Goal: Information Seeking & Learning: Learn about a topic

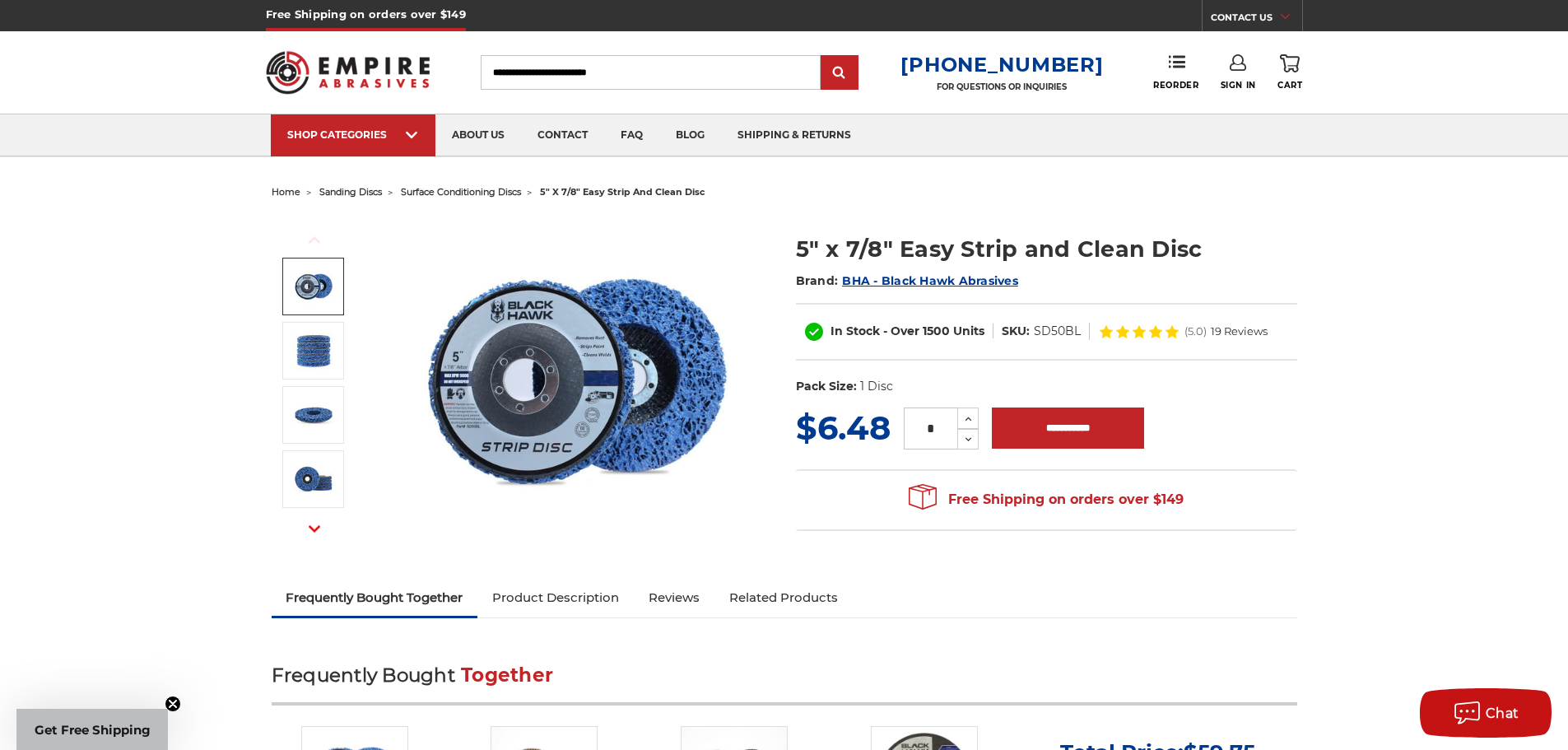
click at [559, 358] on img at bounding box center [576, 380] width 329 height 329
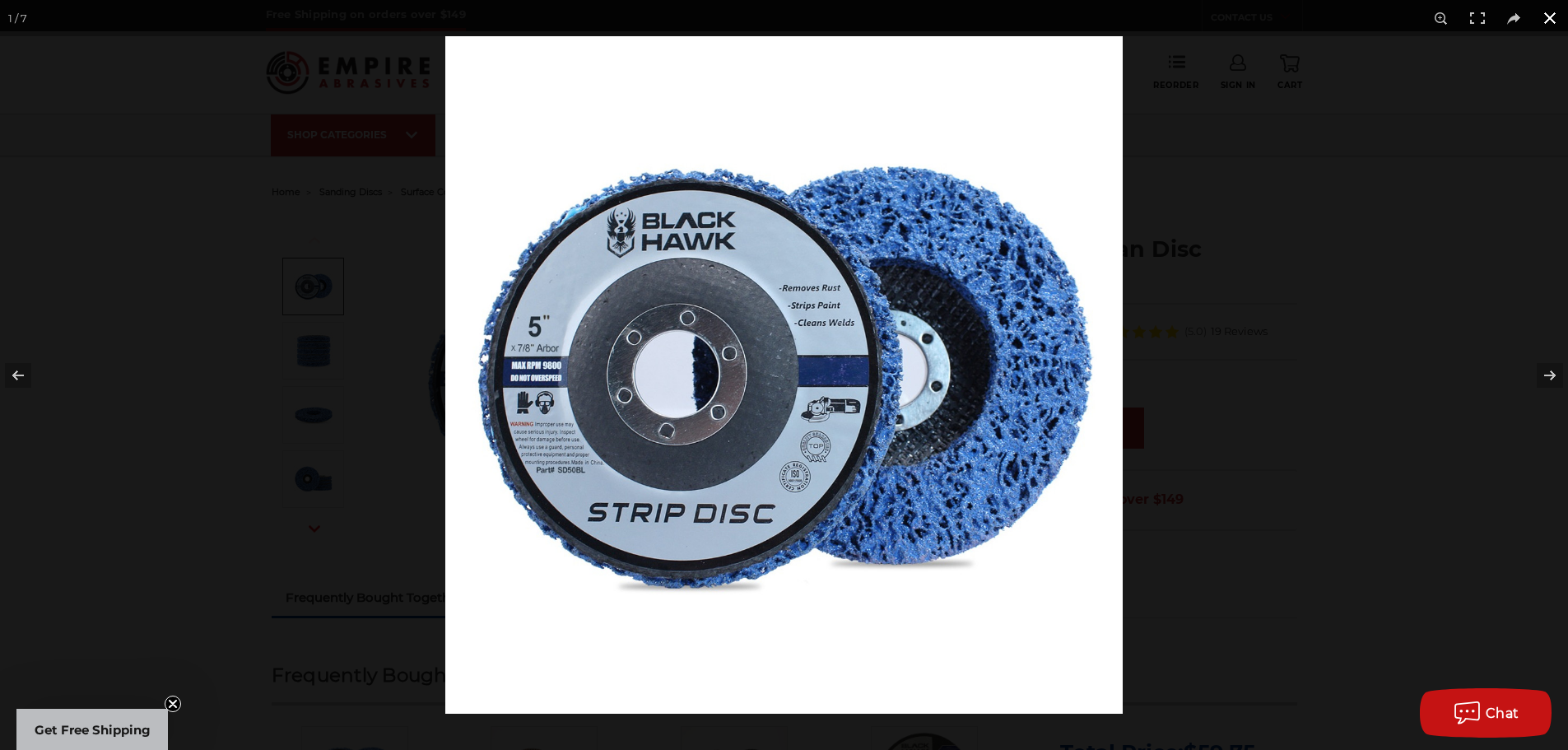
click at [1558, 14] on button at bounding box center [1550, 18] width 36 height 36
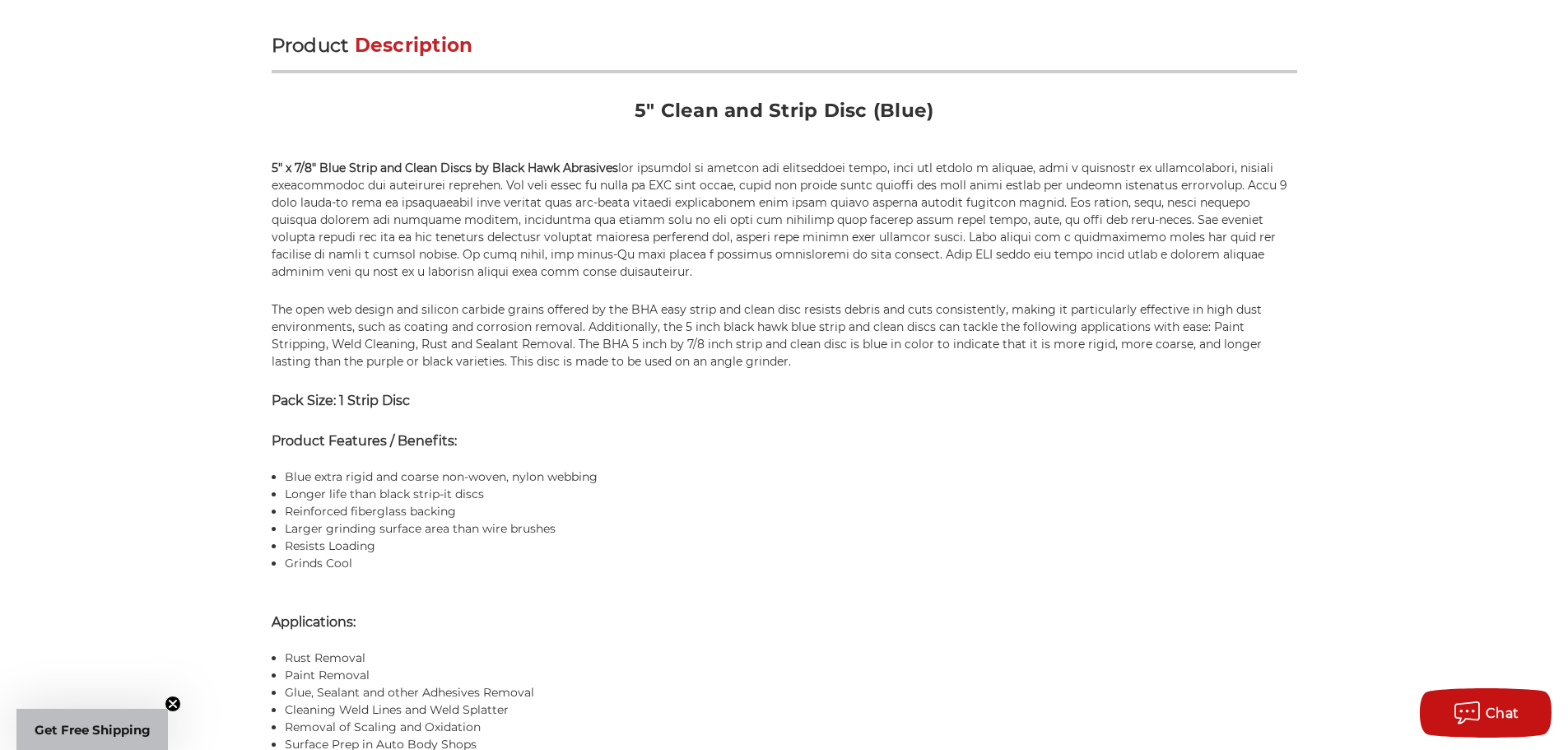
scroll to position [576, 0]
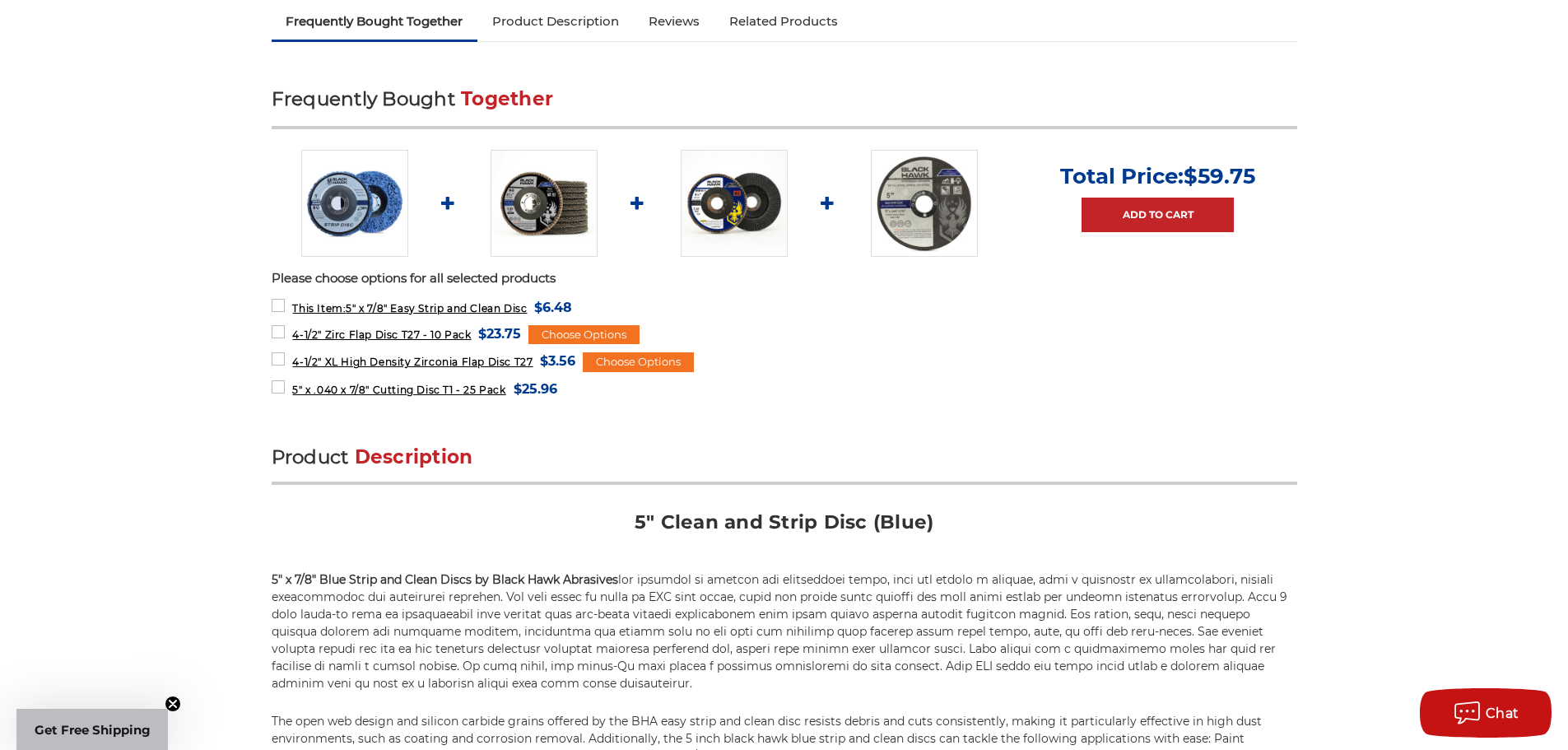
click at [381, 238] on img at bounding box center [355, 203] width 107 height 107
click at [384, 219] on img at bounding box center [355, 203] width 107 height 107
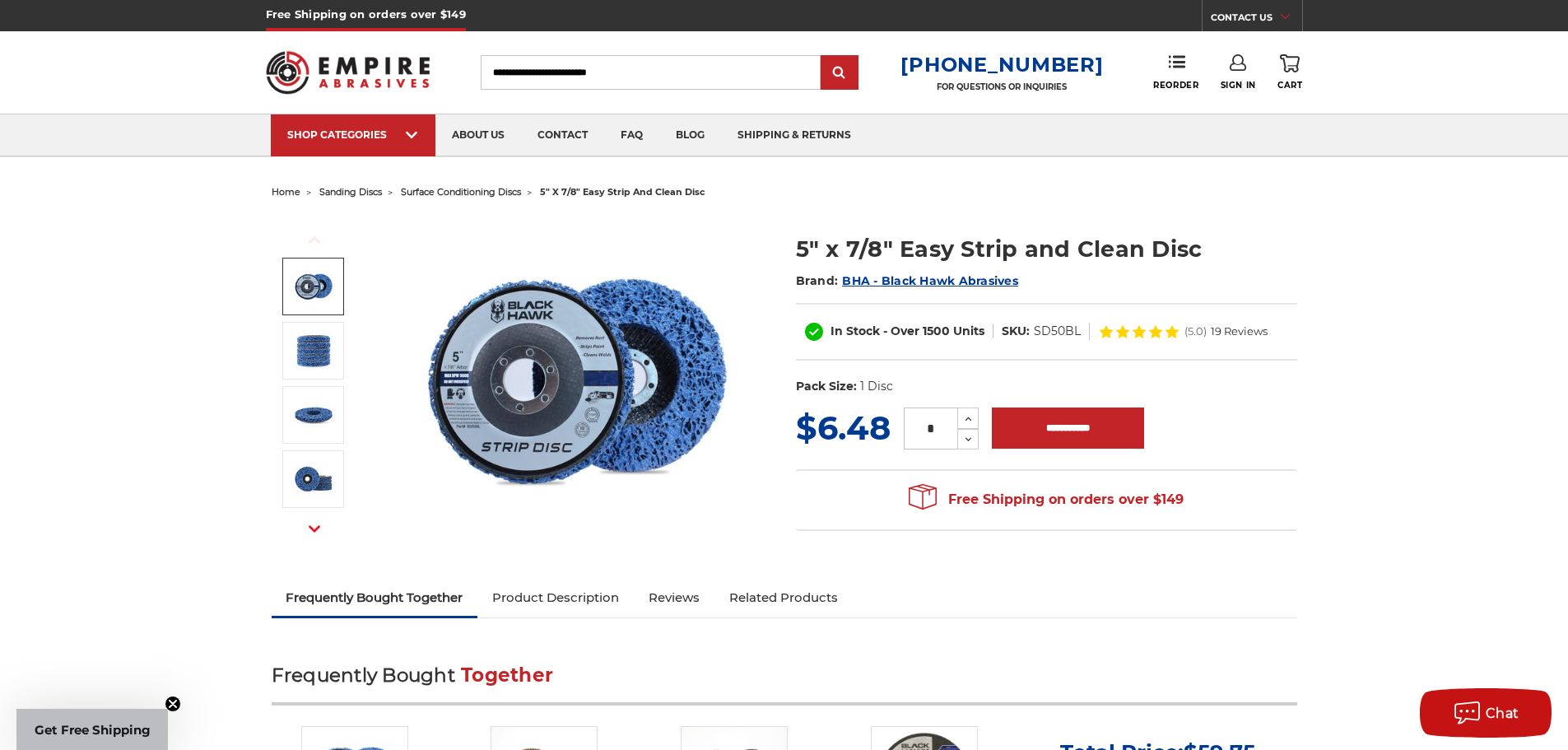
click at [538, 356] on img at bounding box center [576, 380] width 329 height 329
